Goal: Browse casually

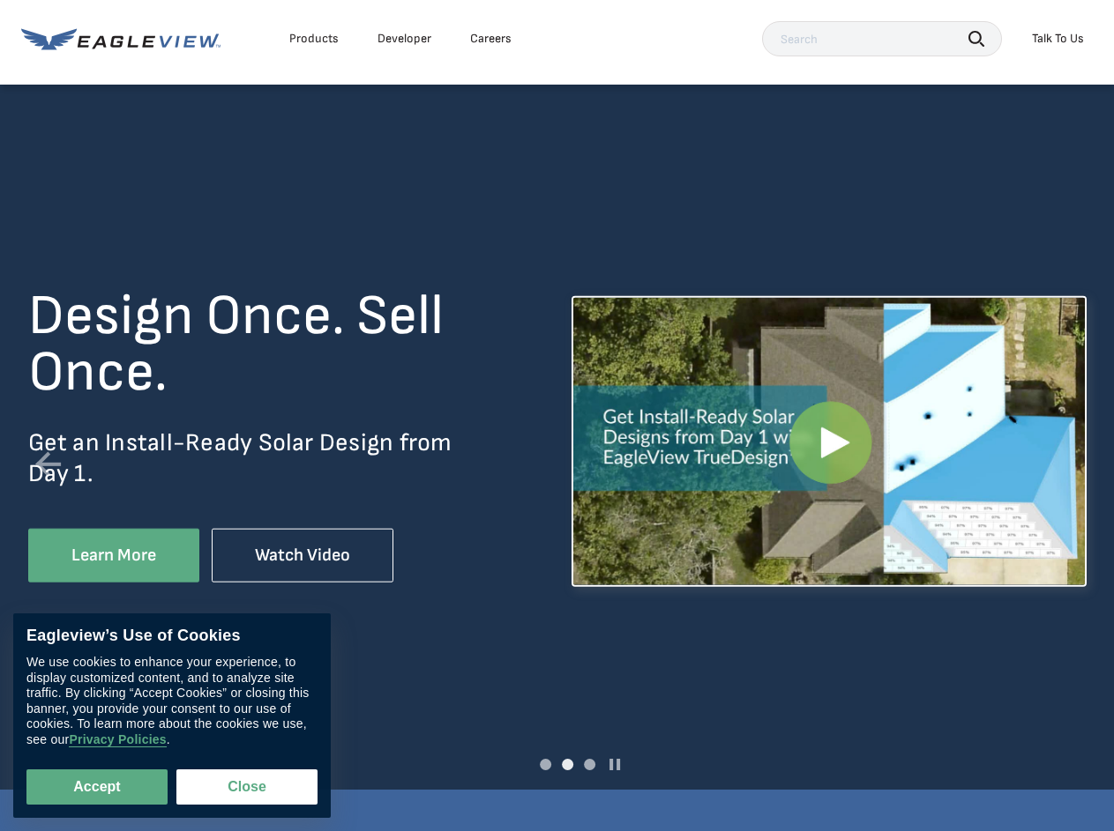
click at [556, 415] on div "Design Once. Sell Once. Get an Install-Ready Solar Design from Day 1. Learn Mor…" at bounding box center [557, 468] width 1058 height 361
click at [314, 39] on div "Products" at bounding box center [313, 39] width 49 height 16
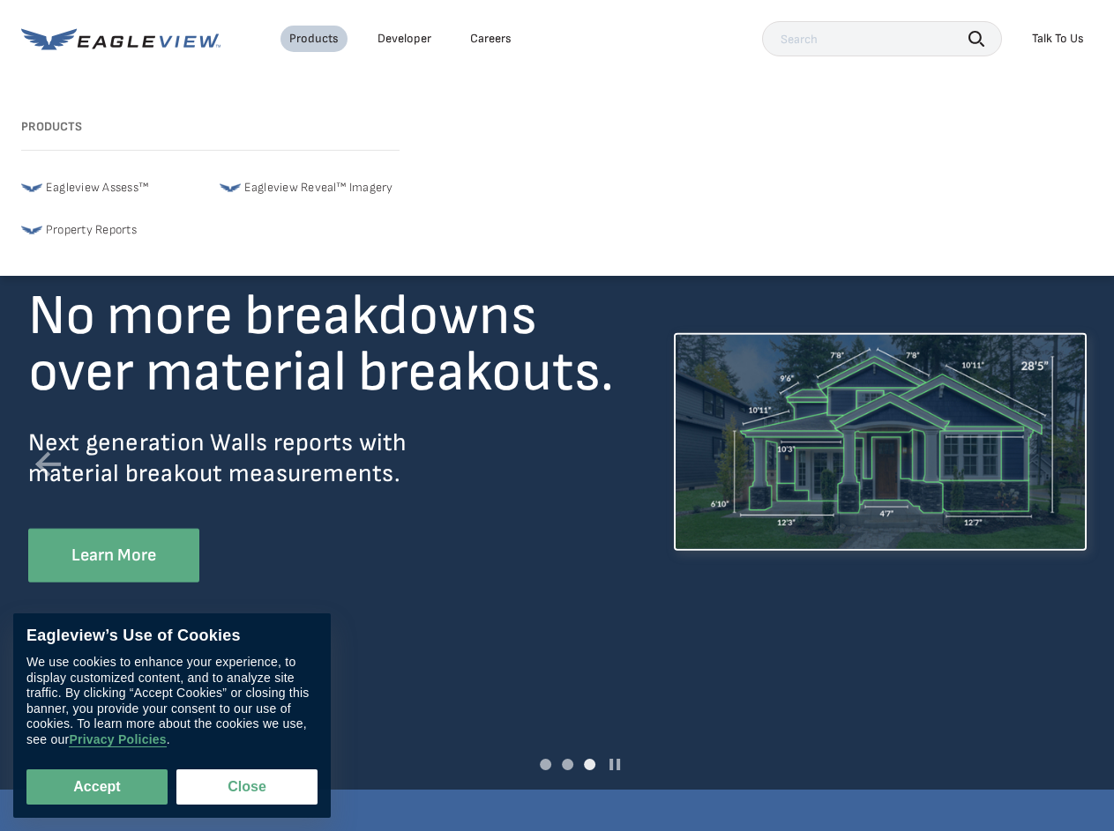
click at [490, 39] on div "Careers" at bounding box center [490, 39] width 41 height 16
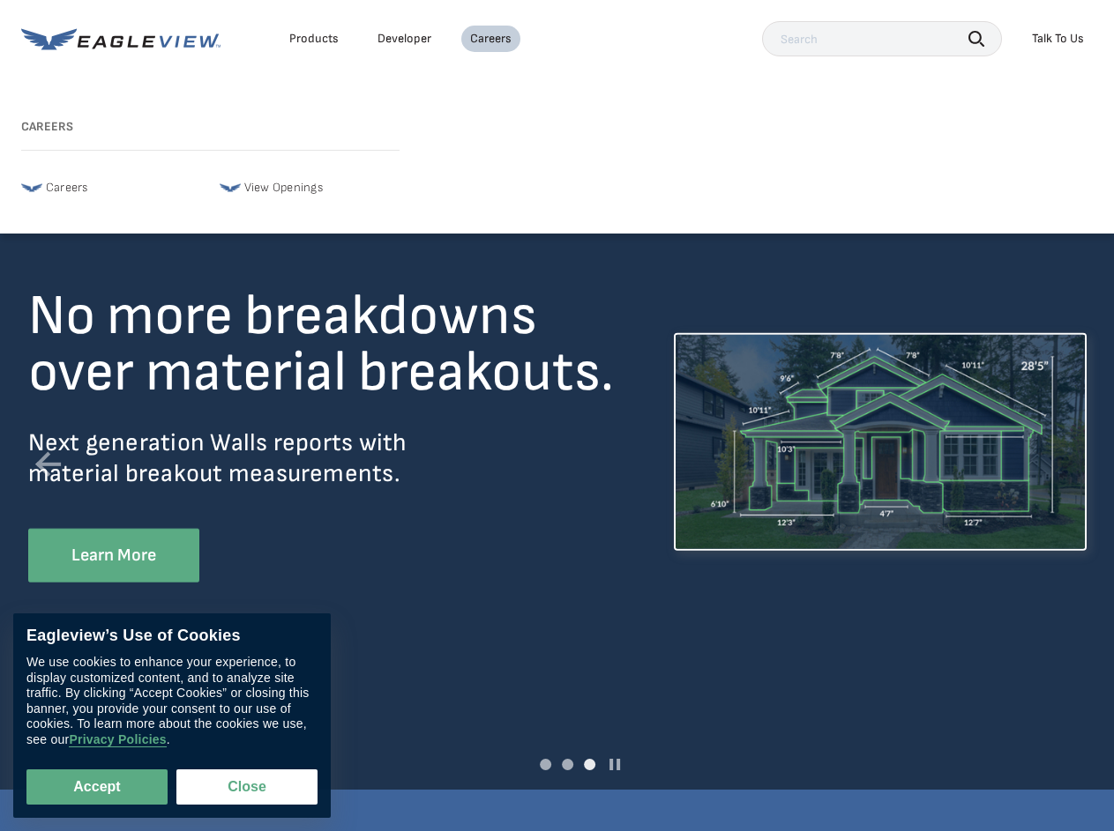
click at [976, 38] on icon "button" at bounding box center [976, 39] width 16 height 16
click at [1057, 39] on div "Talk To Us" at bounding box center [1058, 39] width 52 height 16
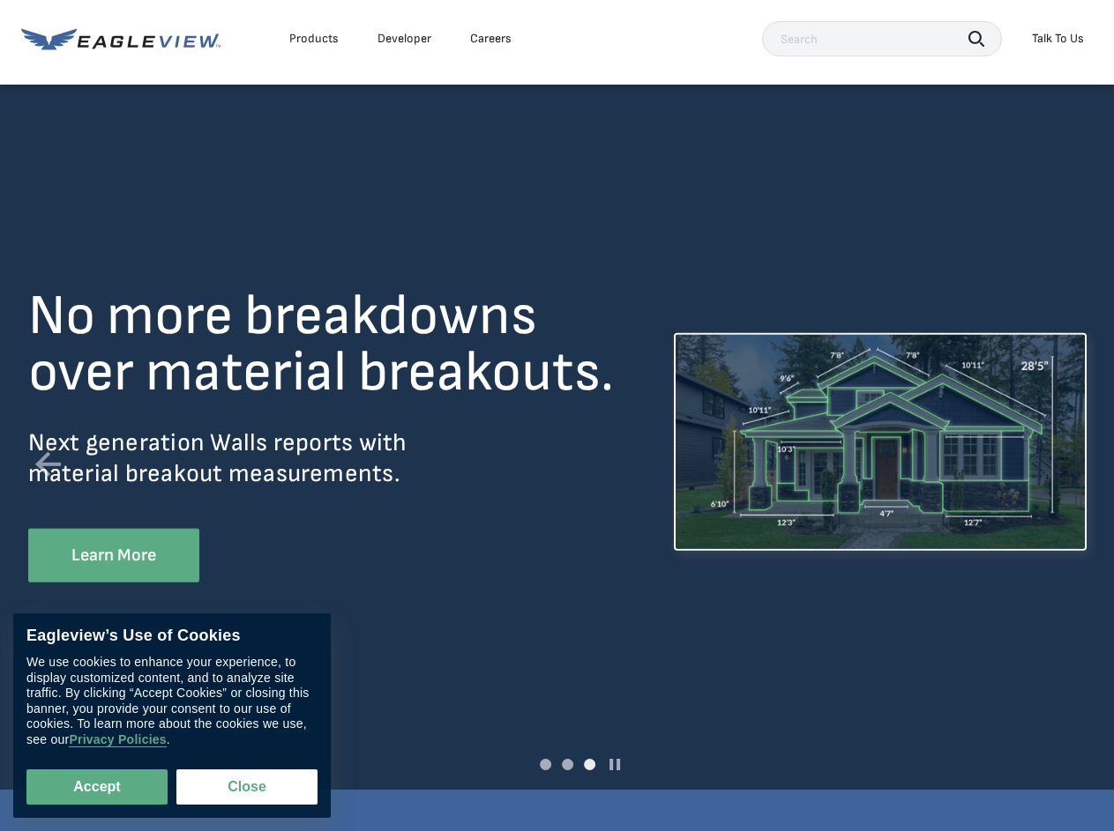
click at [545, 764] on span at bounding box center [545, 764] width 11 height 11
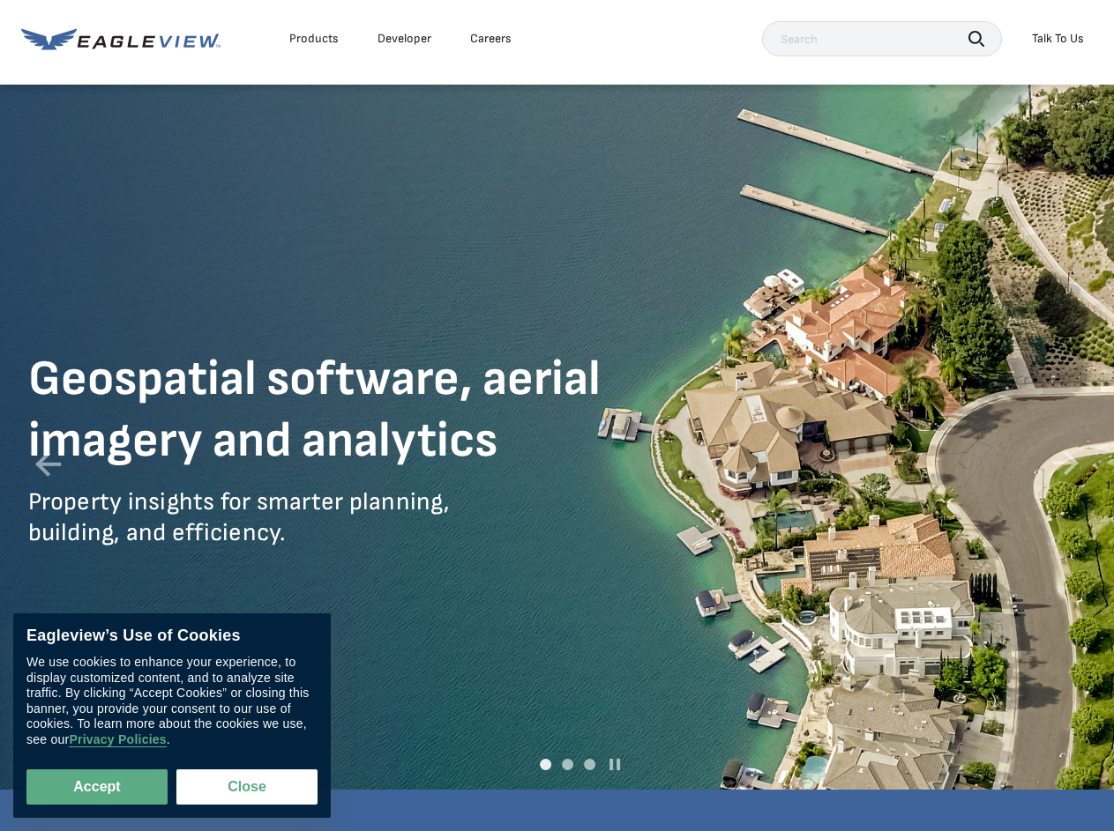
click at [567, 764] on span at bounding box center [567, 764] width 11 height 11
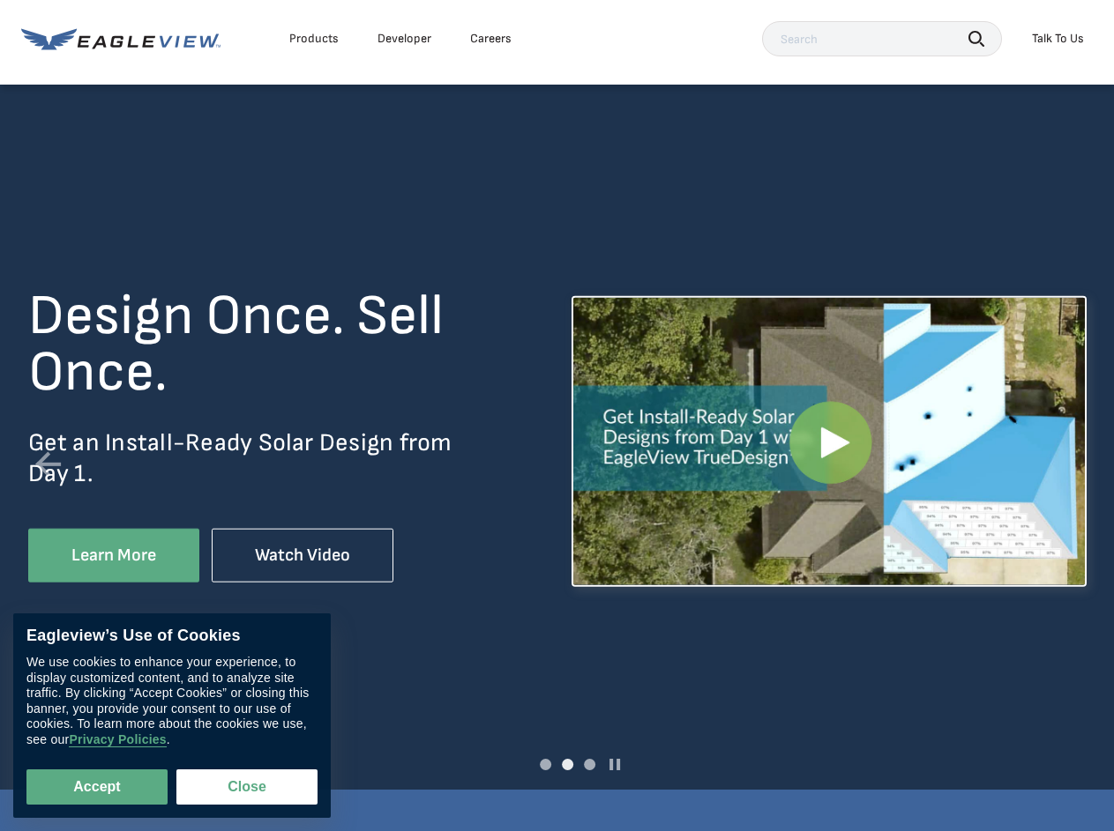
click at [589, 764] on span at bounding box center [589, 764] width 11 height 11
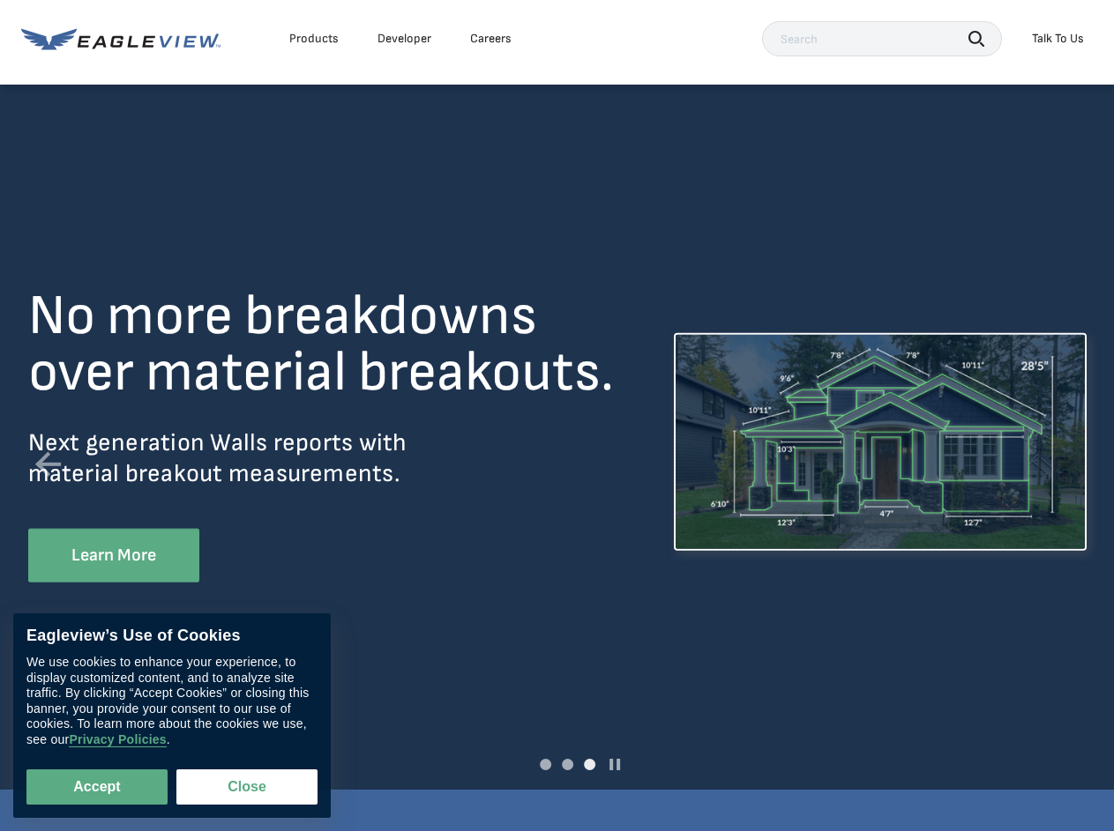
click at [615, 764] on link at bounding box center [614, 764] width 11 height 11
click at [97, 787] on button "Accept" at bounding box center [96, 787] width 141 height 35
checkbox input "true"
